Goal: Task Accomplishment & Management: Use online tool/utility

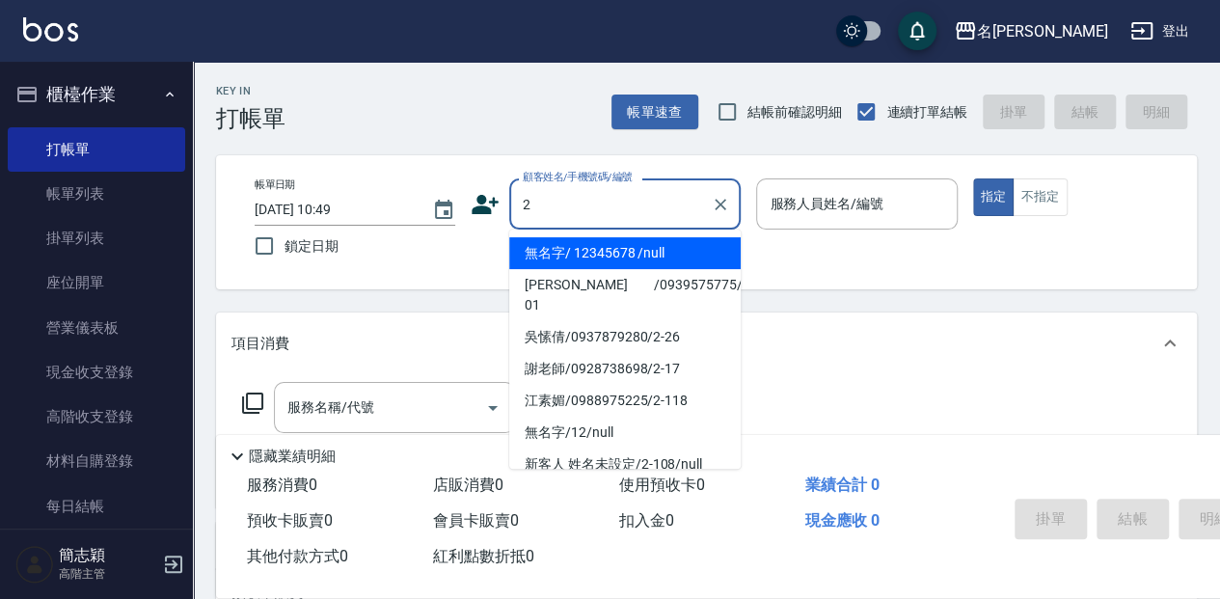
type input "無名字/ 12345678 /null"
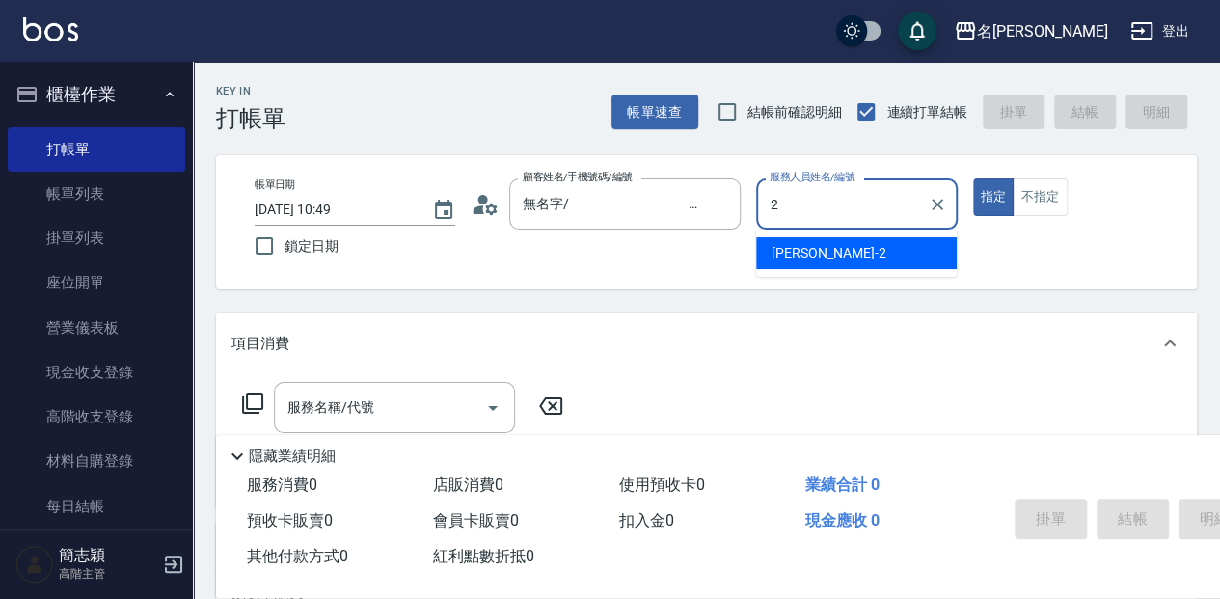
type input "[PERSON_NAME]-2"
type button "true"
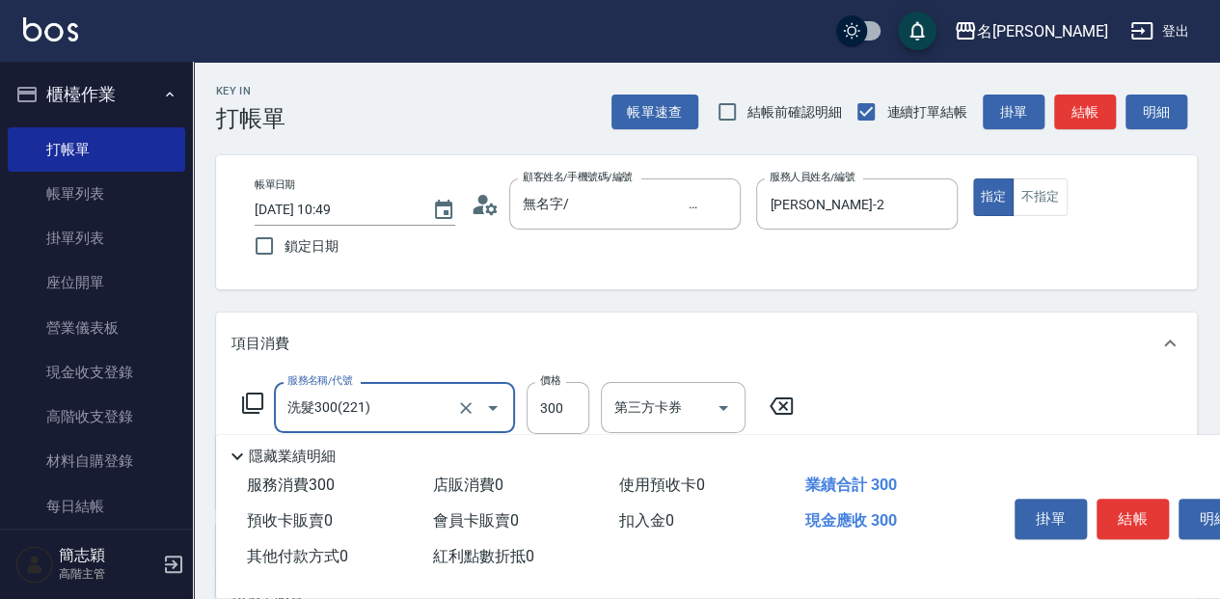
type input "洗髮300(221)"
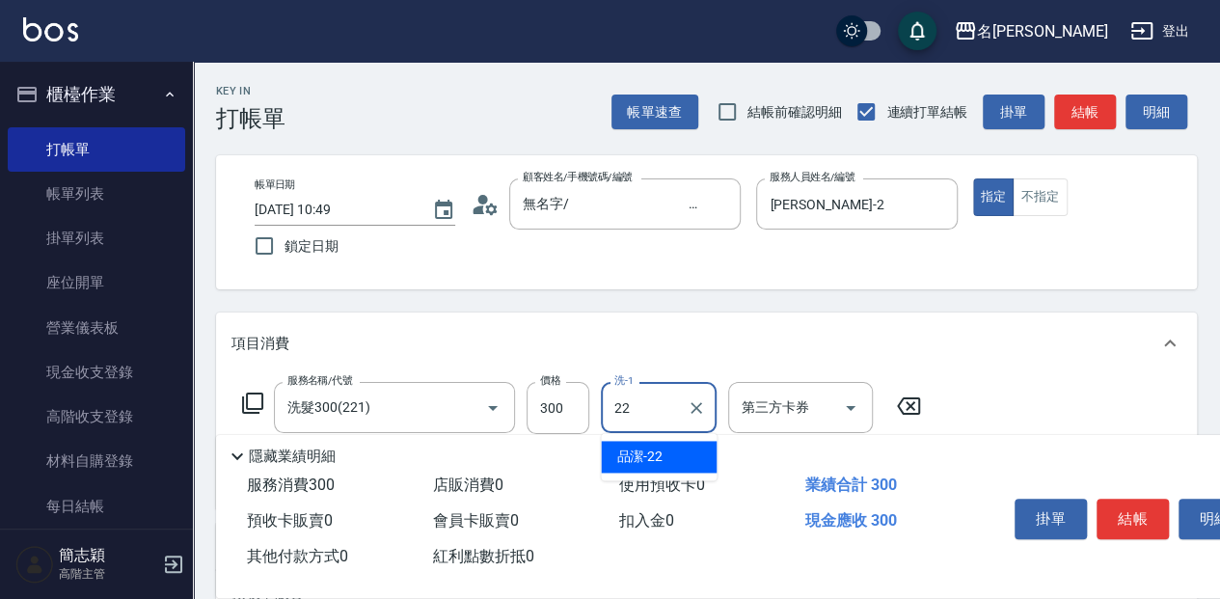
type input "品潔-22"
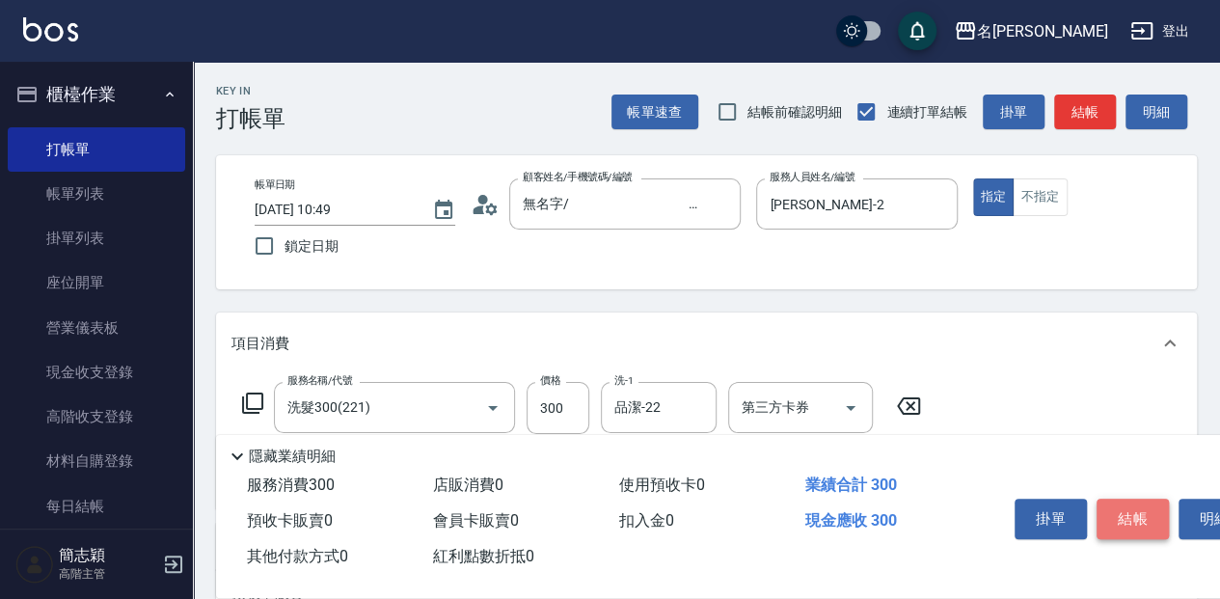
click at [1121, 498] on button "結帳" at bounding box center [1132, 518] width 72 height 40
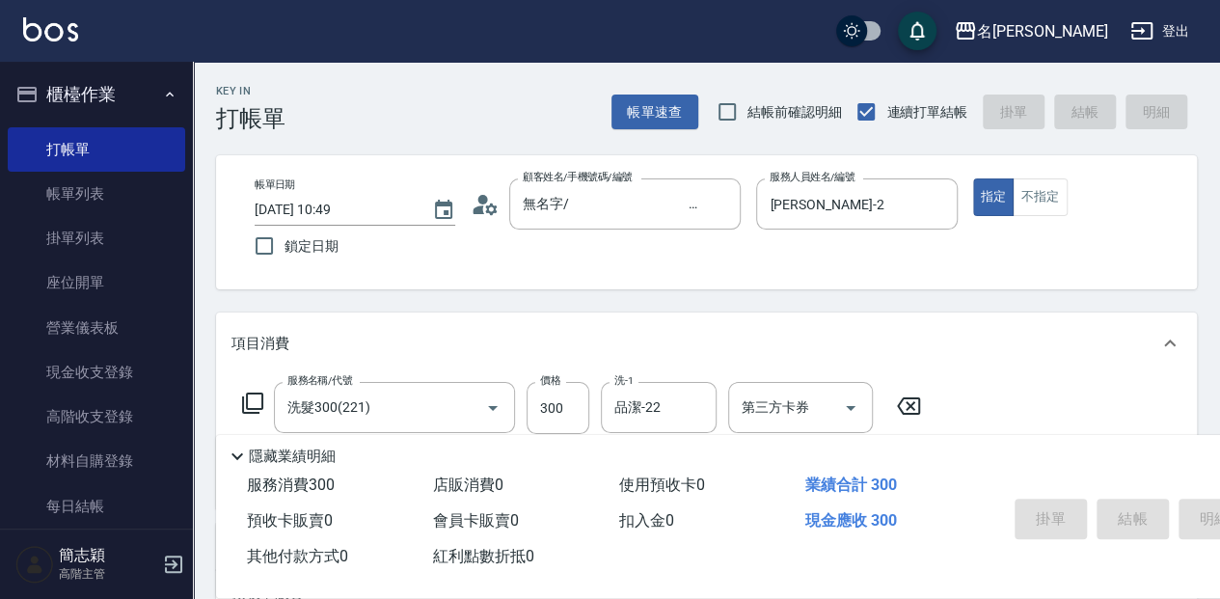
type input "[DATE] 12:20"
